Goal: Navigation & Orientation: Find specific page/section

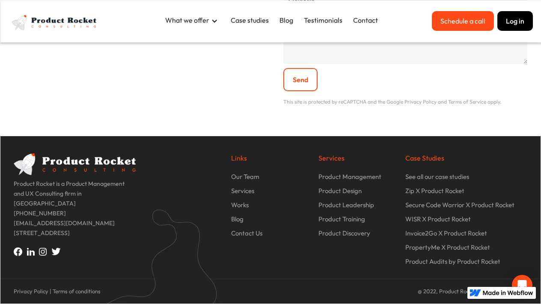
scroll to position [3035, 0]
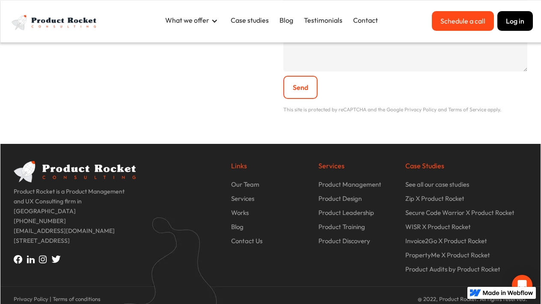
click at [246, 179] on p "Our Team" at bounding box center [245, 184] width 28 height 10
click at [241, 179] on p "Our Team" at bounding box center [245, 184] width 28 height 10
click at [238, 222] on p "Blog" at bounding box center [237, 227] width 12 height 10
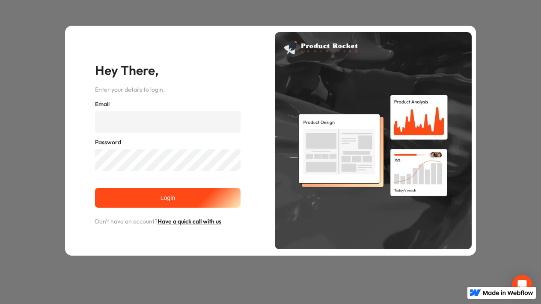
click at [49, 126] on div "Hey There, Enter your details to login. Email Password Login Don't have an acco…" at bounding box center [270, 140] width 541 height 281
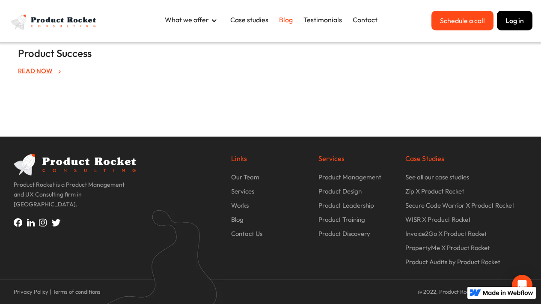
scroll to position [370, 0]
